Goal: Task Accomplishment & Management: Manage account settings

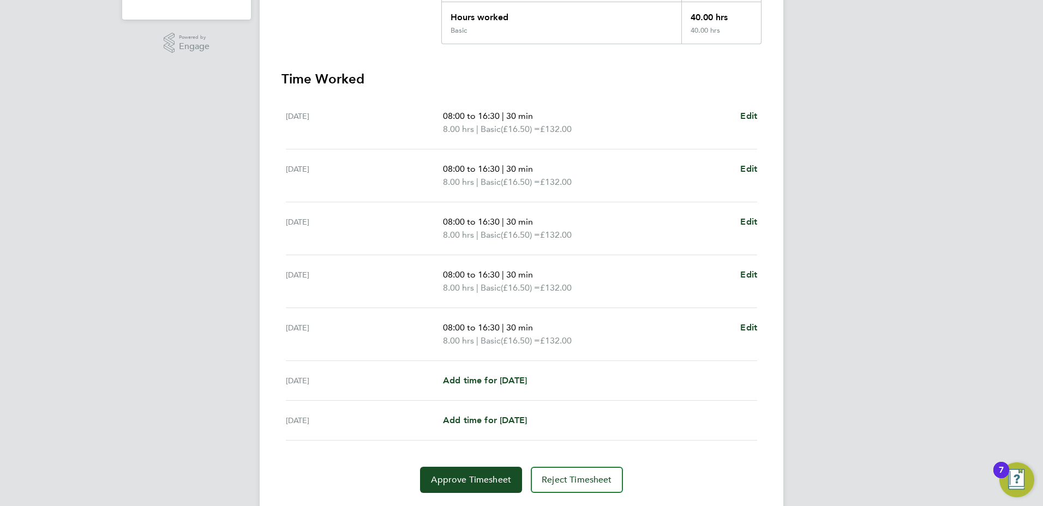
scroll to position [282, 0]
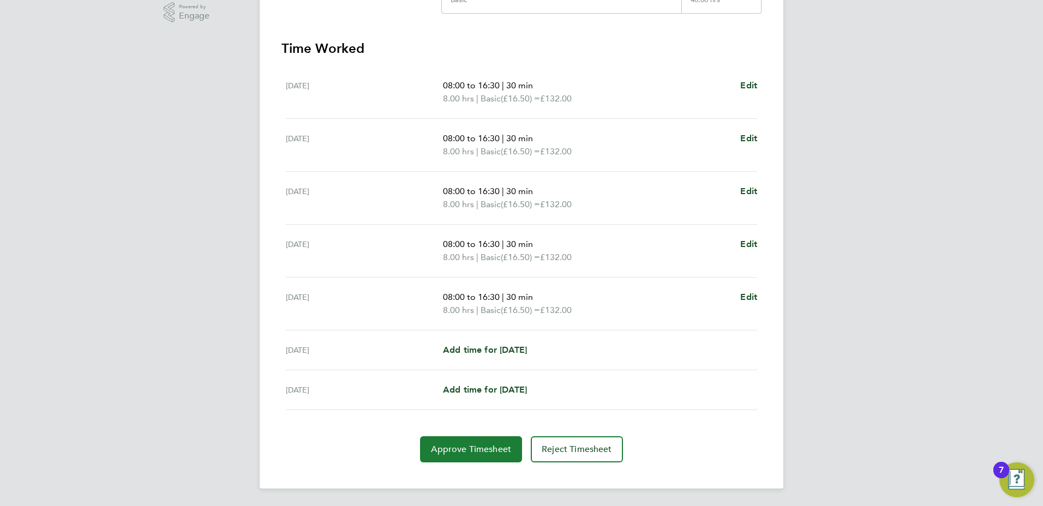
click at [483, 446] on span "Approve Timesheet" at bounding box center [471, 449] width 80 height 11
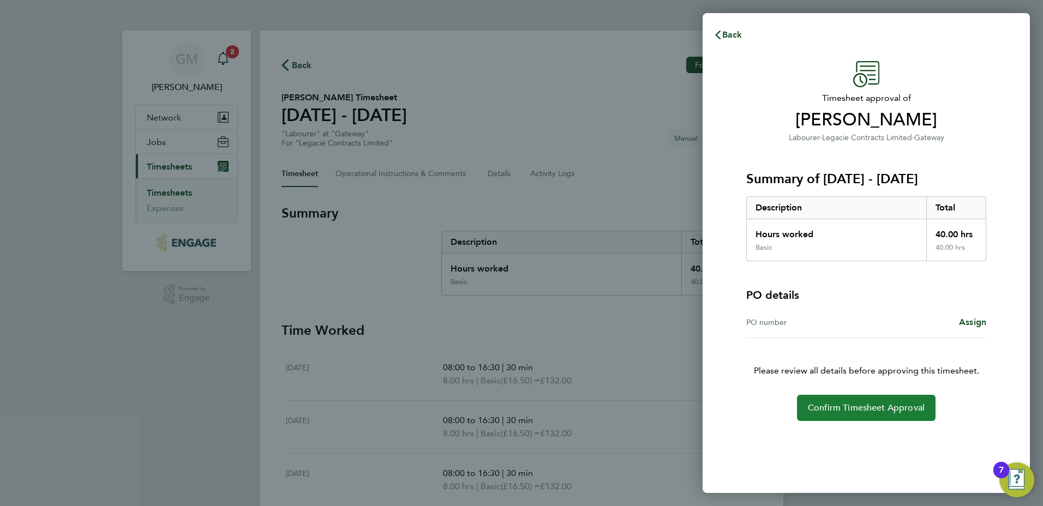
click at [870, 416] on button "Confirm Timesheet Approval" at bounding box center [866, 408] width 139 height 26
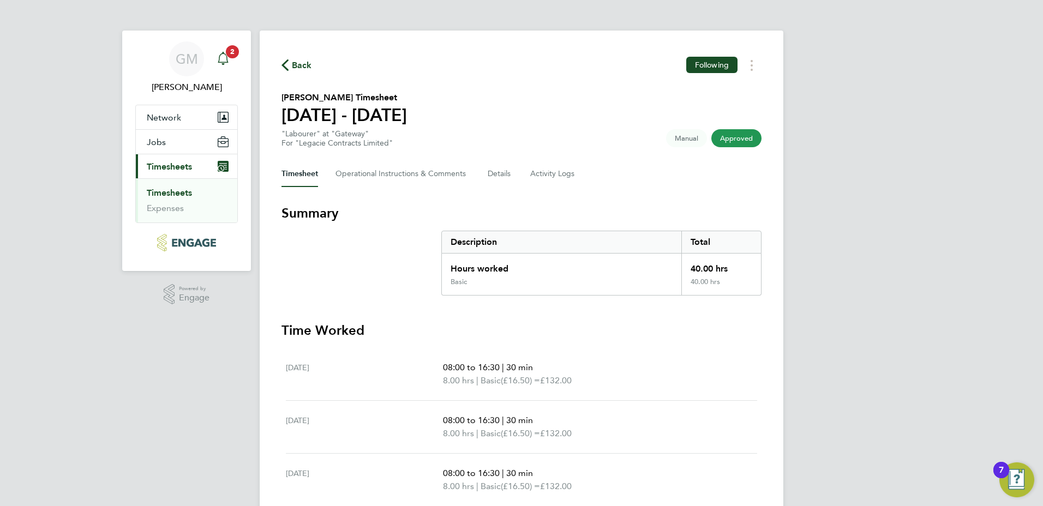
click at [221, 60] on icon "Main navigation" at bounding box center [223, 58] width 13 height 13
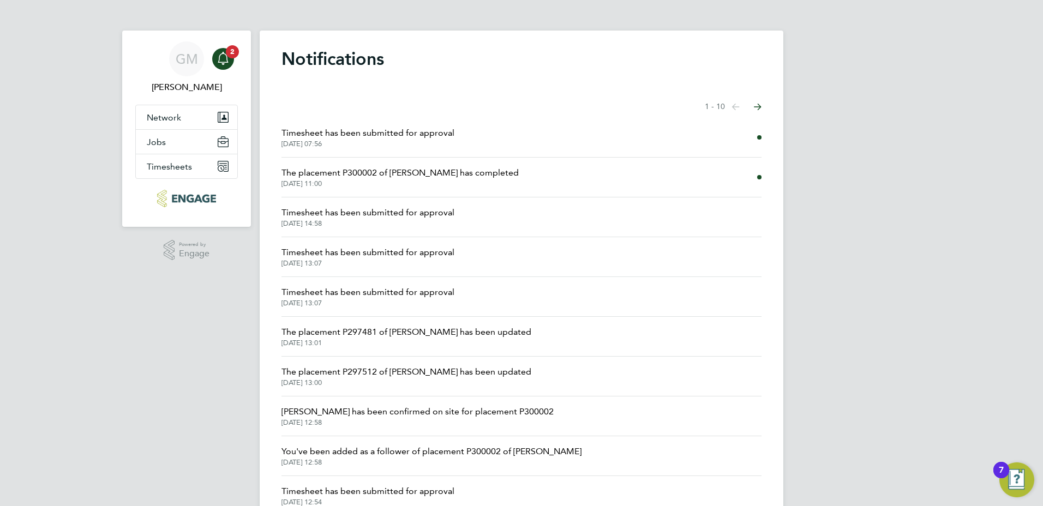
click at [625, 175] on li "The placement P300002 of [PERSON_NAME] has completed [DATE] 11:00" at bounding box center [522, 178] width 480 height 40
click at [499, 174] on span "The placement P300002 of [PERSON_NAME] has completed" at bounding box center [400, 172] width 237 height 13
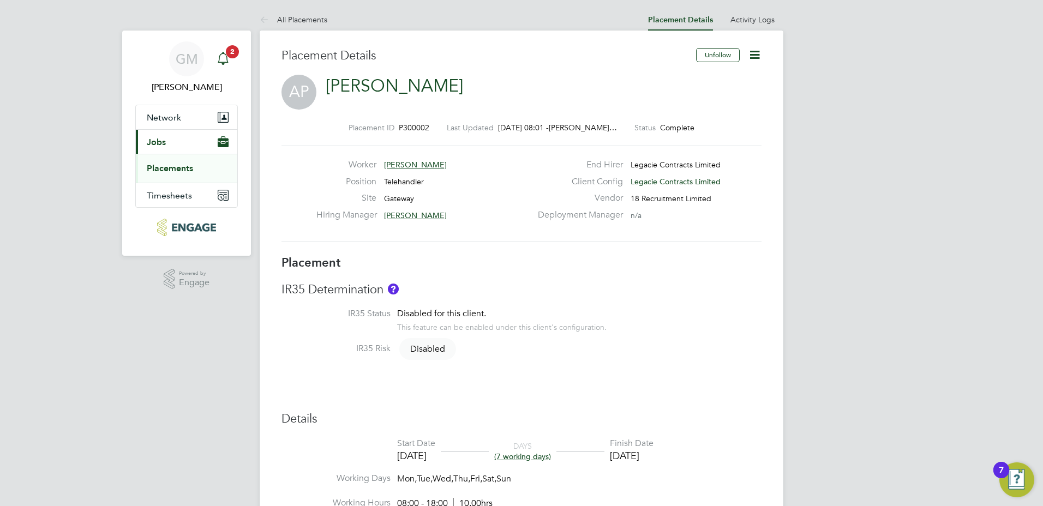
click at [227, 62] on icon "Main navigation" at bounding box center [223, 58] width 13 height 13
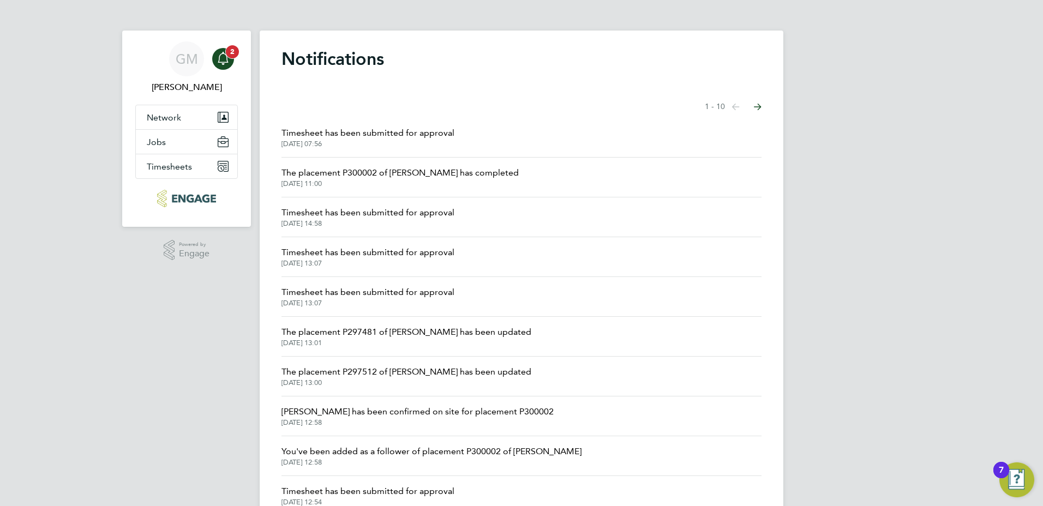
click at [221, 66] on div "Main navigation" at bounding box center [223, 59] width 22 height 22
